Goal: Find specific page/section: Find specific page/section

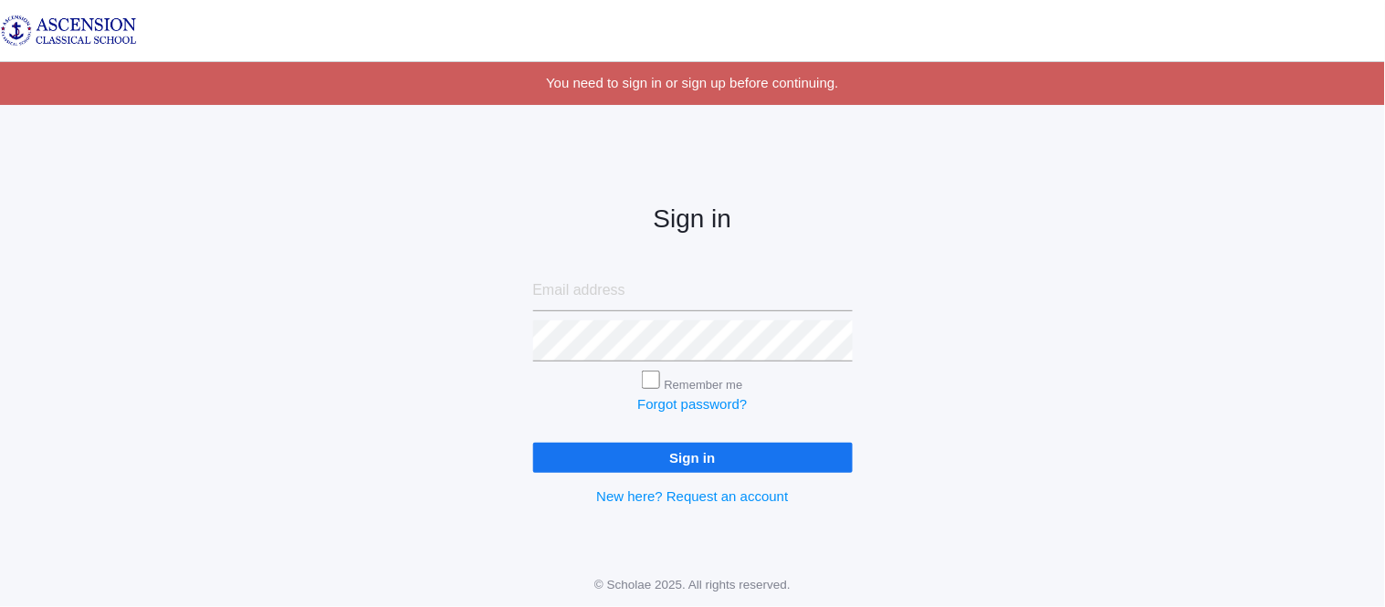
type input "admin@ascensionclassicalschool.org"
click at [612, 463] on input "Sign in" at bounding box center [693, 458] width 320 height 30
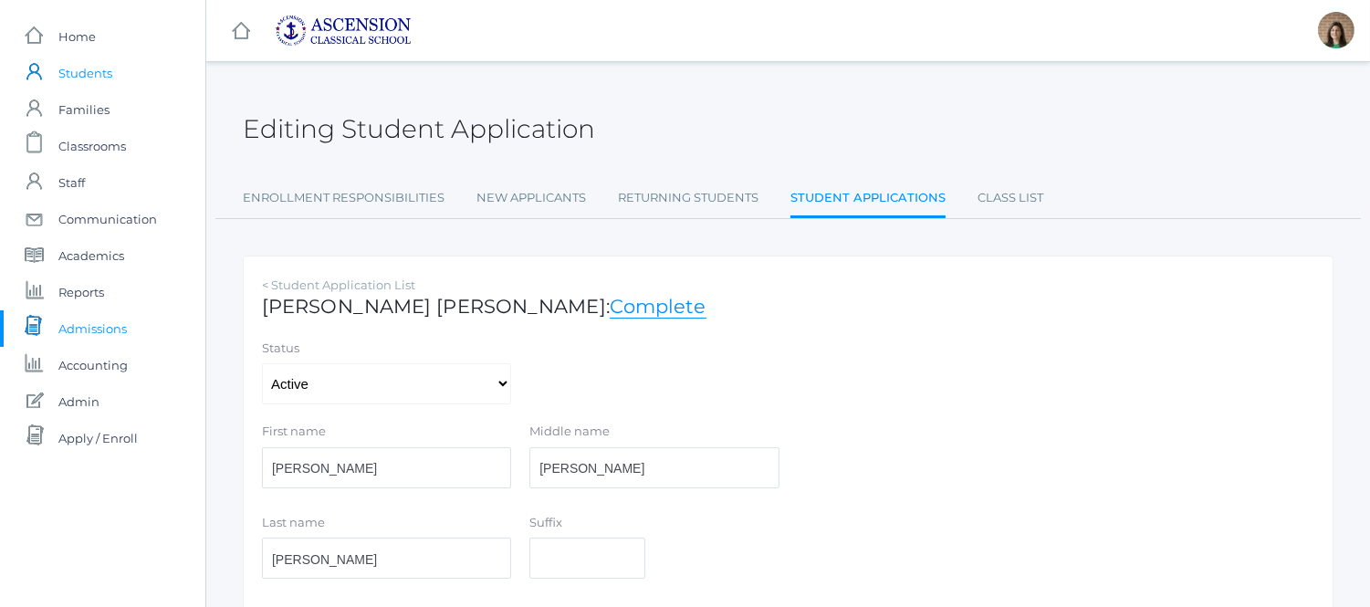
click at [79, 74] on span "Students" at bounding box center [85, 73] width 54 height 37
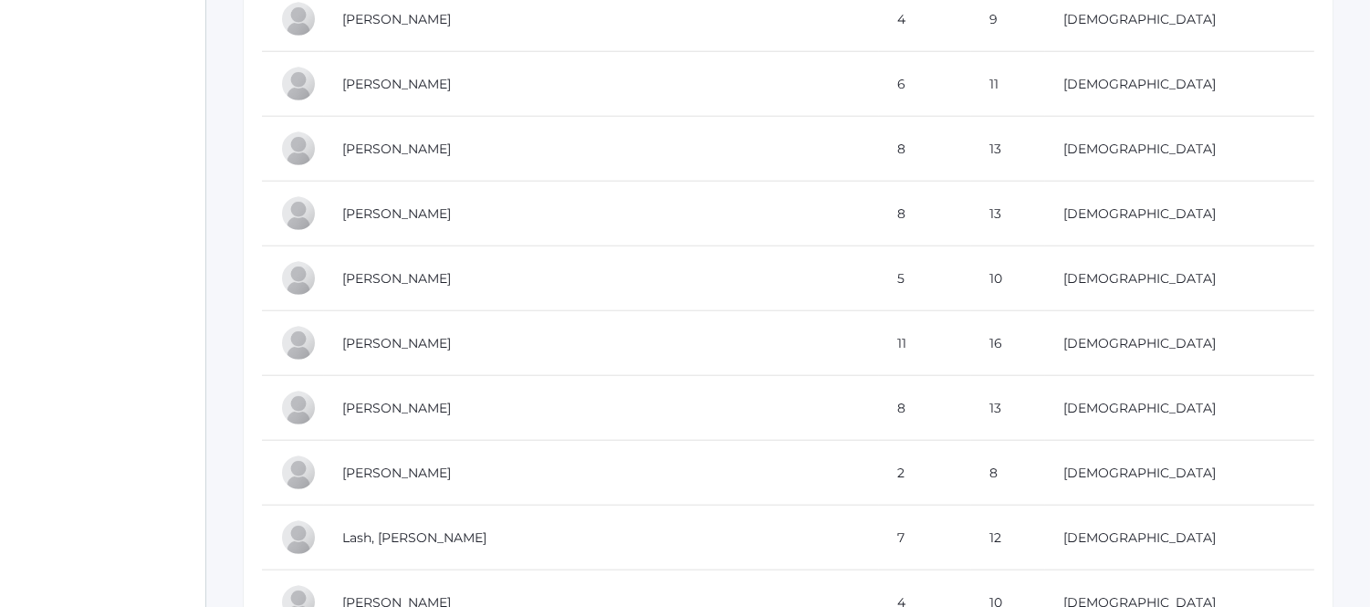
scroll to position [3534, 0]
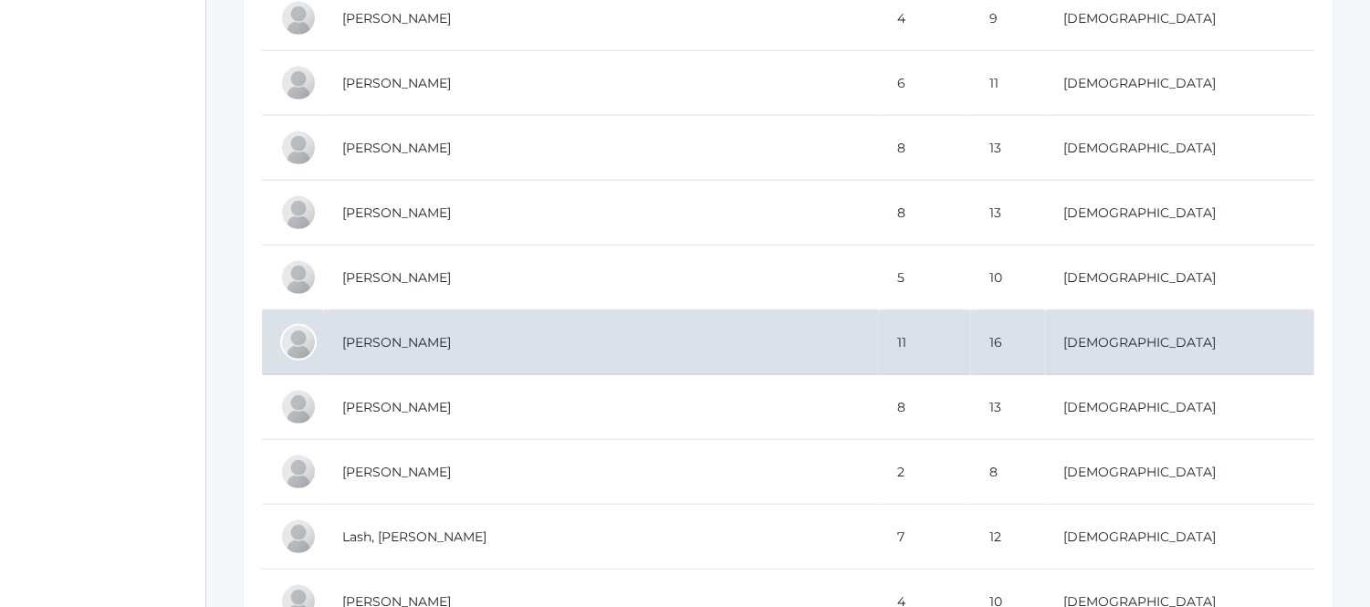
click at [433, 362] on td "[PERSON_NAME]" at bounding box center [601, 342] width 555 height 65
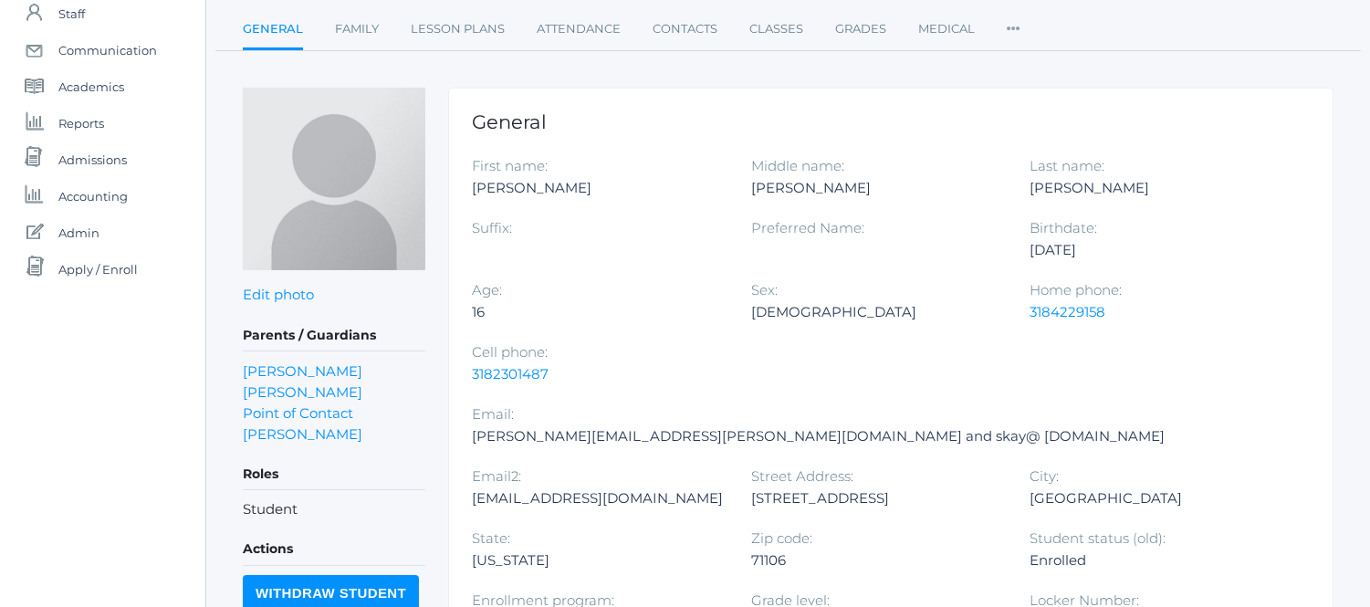
scroll to position [168, 0]
click at [341, 32] on link "Family" at bounding box center [357, 30] width 44 height 37
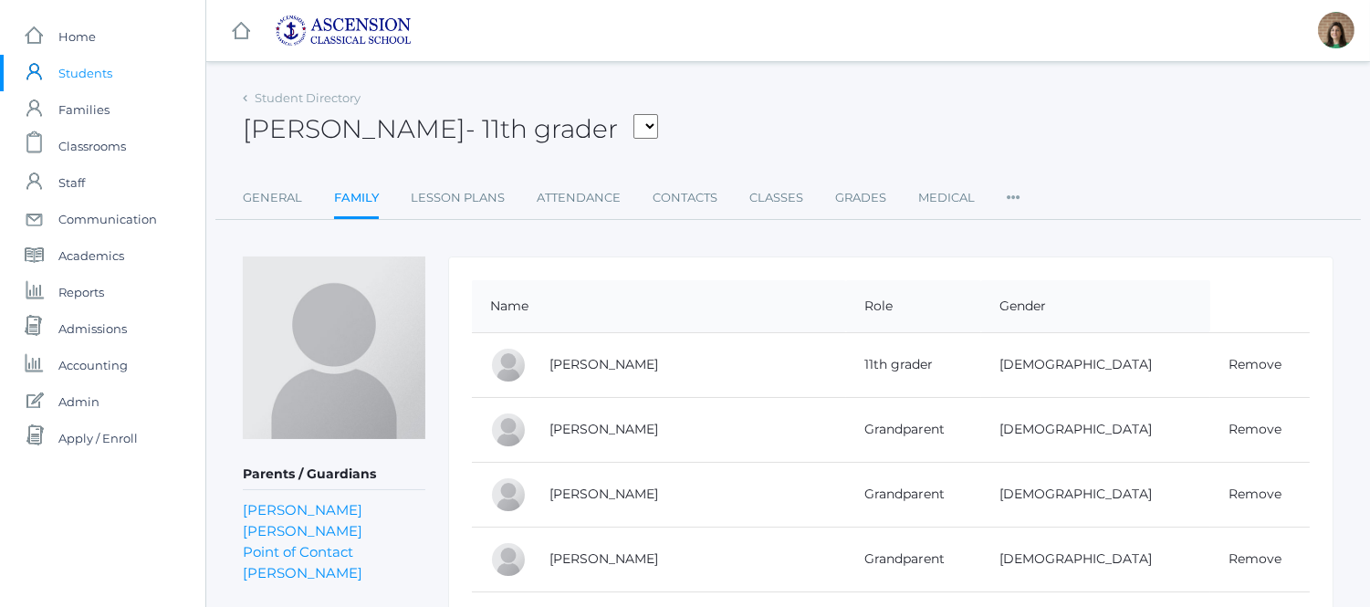
click at [341, 32] on img at bounding box center [343, 31] width 137 height 32
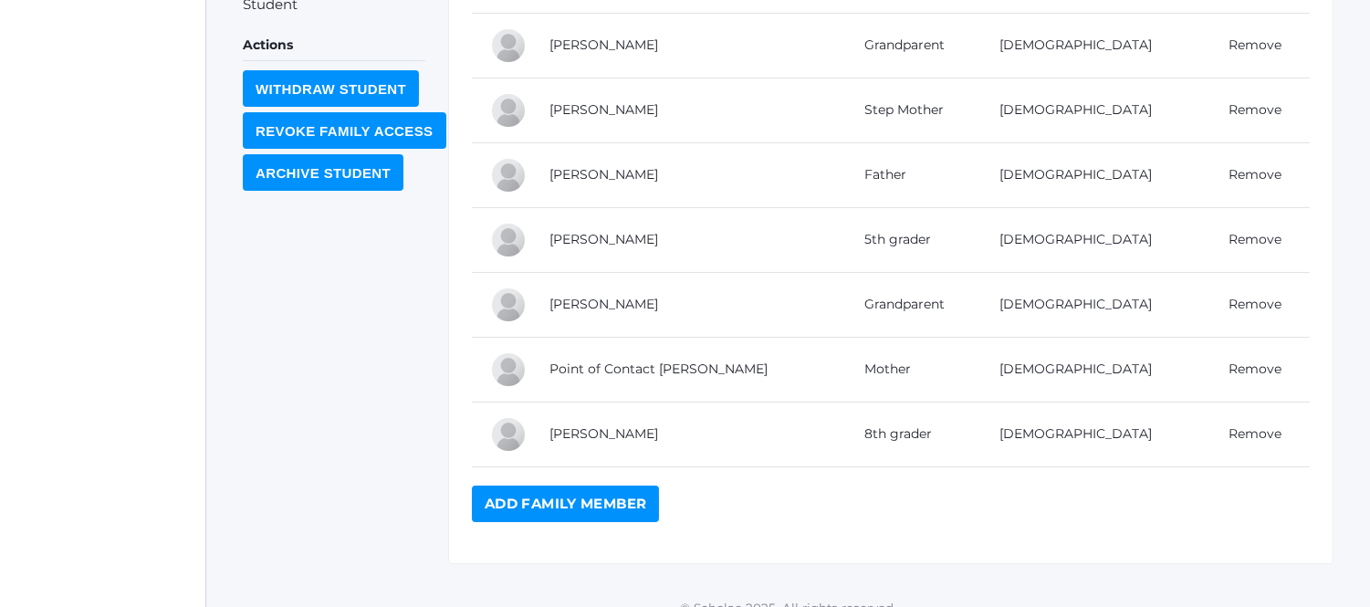
scroll to position [667, 0]
